Goal: Transaction & Acquisition: Purchase product/service

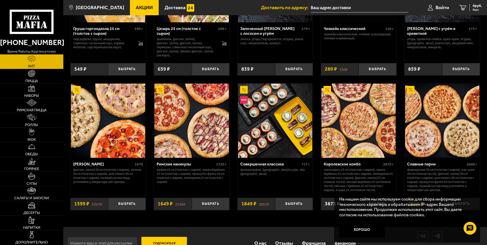
scroll to position [252, 0]
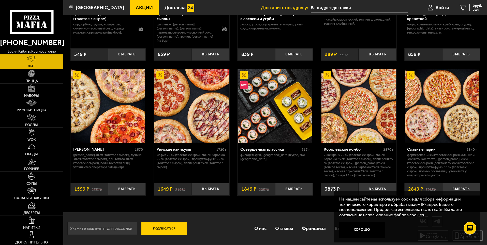
click at [32, 105] on img at bounding box center [31, 102] width 10 height 7
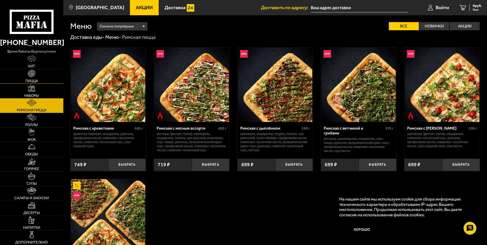
click at [46, 77] on link "Пицца" at bounding box center [31, 76] width 63 height 15
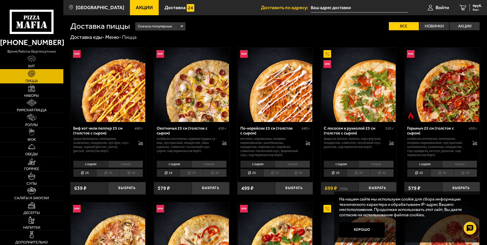
click at [134, 172] on li "40" at bounding box center [131, 173] width 23 height 8
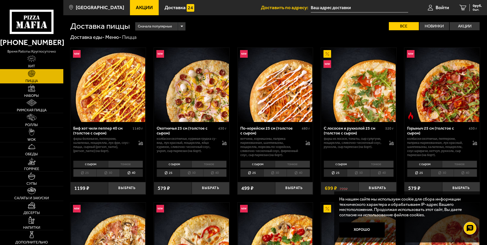
click at [116, 172] on li "30" at bounding box center [107, 173] width 23 height 8
click at [34, 87] on img at bounding box center [31, 87] width 7 height 7
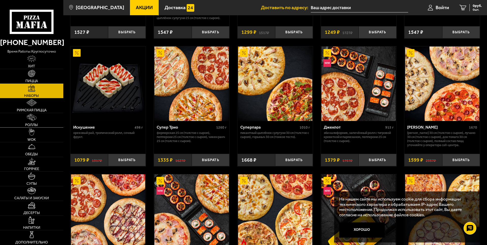
scroll to position [229, 0]
